Goal: Task Accomplishment & Management: Use online tool/utility

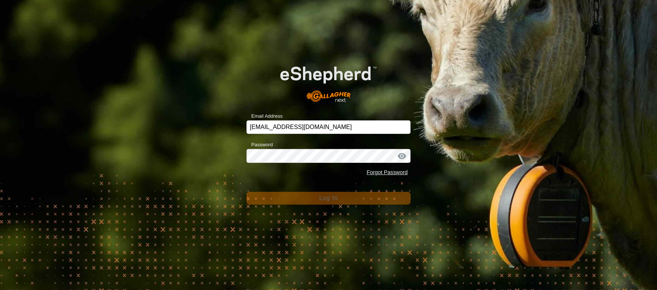
click at [469, 157] on div "Email Address [EMAIL_ADDRESS][DOMAIN_NAME] Password Forgot Password Log In" at bounding box center [328, 145] width 657 height 290
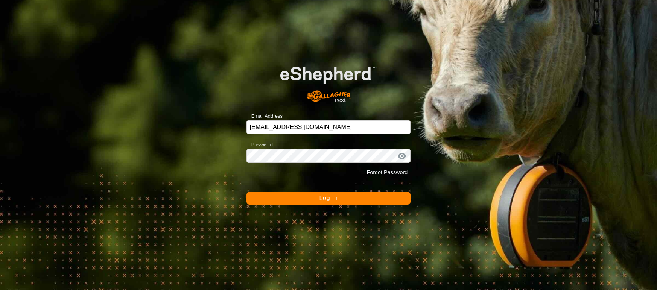
click at [396, 197] on button "Log In" at bounding box center [329, 198] width 164 height 13
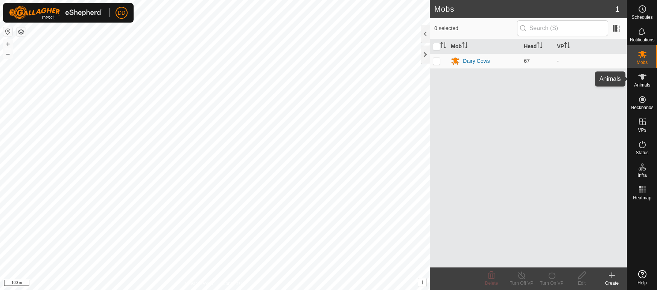
click at [645, 83] on span "Animals" at bounding box center [642, 85] width 16 height 5
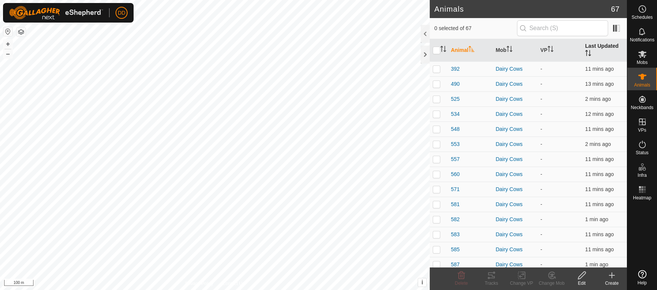
click at [600, 46] on th "Last Updated" at bounding box center [604, 50] width 45 height 23
click at [644, 55] on icon at bounding box center [642, 54] width 9 height 9
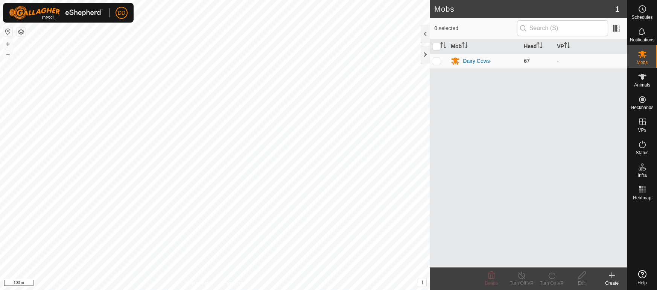
click at [440, 66] on td at bounding box center [439, 60] width 18 height 15
checkbox input "true"
click at [545, 279] on turn-on-svg-icon at bounding box center [552, 275] width 30 height 9
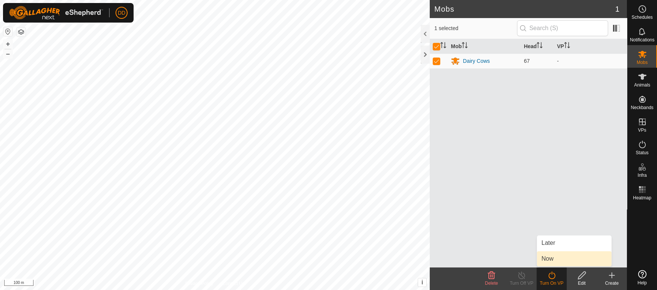
click at [545, 260] on link "Now" at bounding box center [574, 258] width 75 height 15
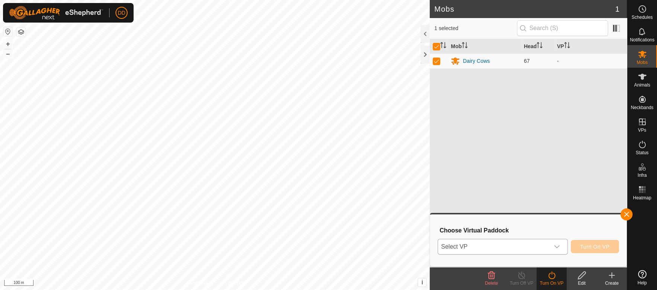
click at [454, 249] on span "Select VP" at bounding box center [493, 246] width 111 height 15
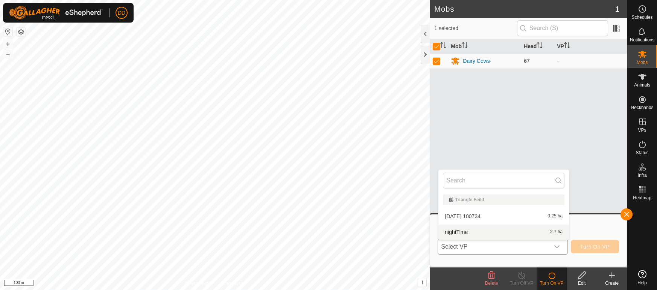
click at [453, 231] on li "nightTime 2.7 ha" at bounding box center [503, 232] width 131 height 15
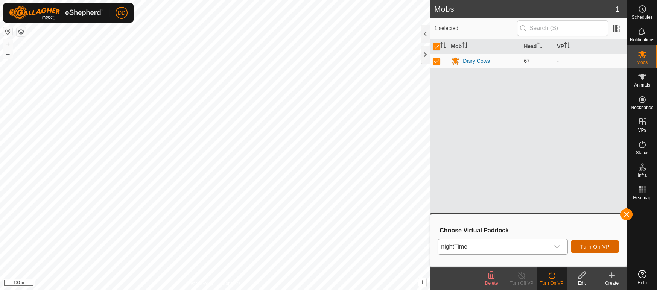
click at [588, 247] on span "Turn On VP" at bounding box center [594, 247] width 29 height 6
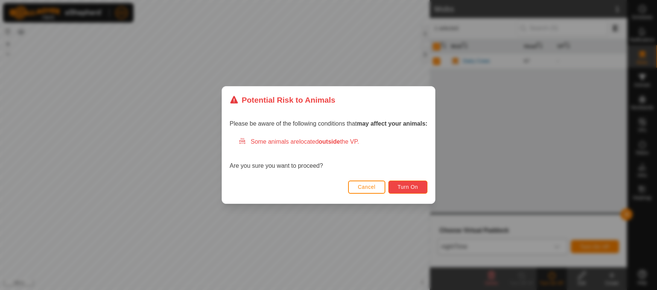
click at [408, 191] on button "Turn On" at bounding box center [407, 187] width 39 height 13
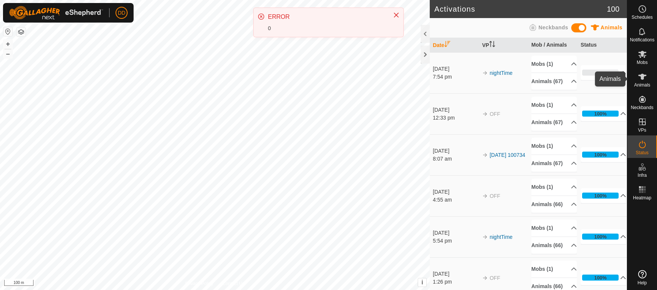
click at [641, 83] on span "Animals" at bounding box center [642, 85] width 16 height 5
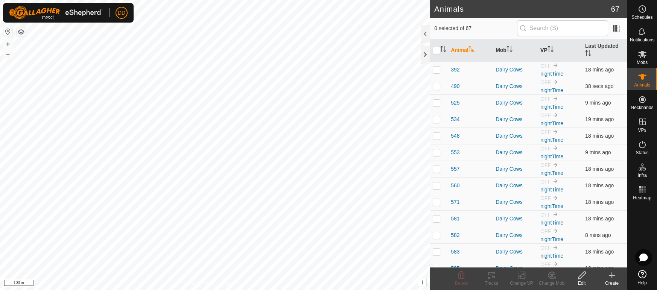
click at [549, 46] on icon "Activate to sort" at bounding box center [549, 49] width 1 height 6
click at [548, 46] on icon "Activate to sort" at bounding box center [551, 49] width 6 height 6
click at [617, 44] on th "Last Updated" at bounding box center [604, 50] width 45 height 23
click at [606, 40] on th "Last Updated" at bounding box center [604, 50] width 45 height 23
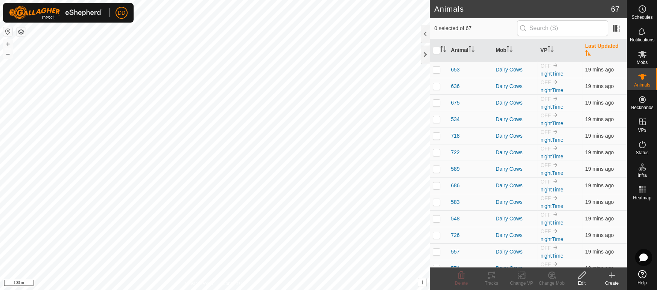
click at [594, 43] on th "Last Updated" at bounding box center [604, 50] width 45 height 23
